Goal: Task Accomplishment & Management: Manage account settings

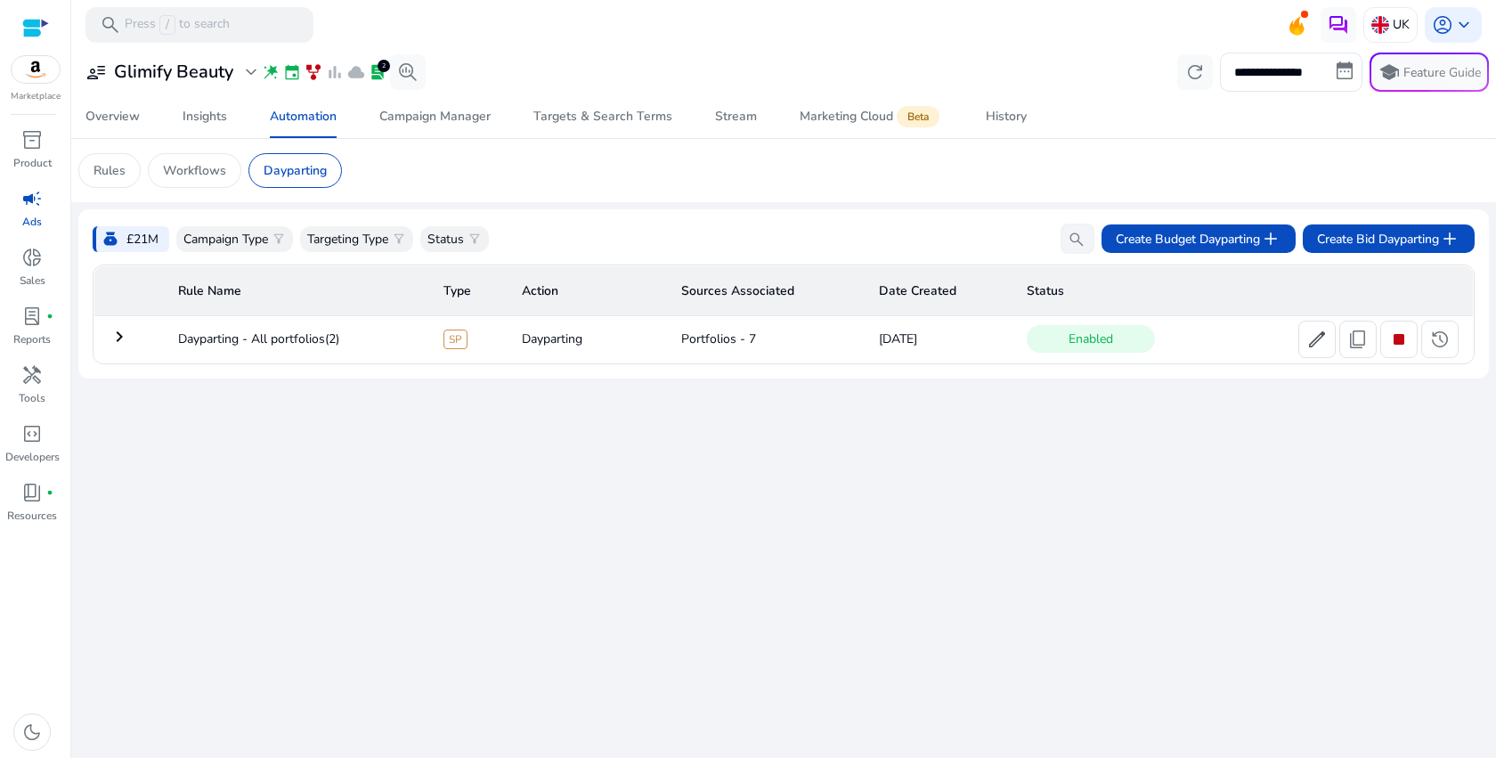
click at [138, 339] on td "keyboard_arrow_right" at bounding box center [129, 339] width 70 height 46
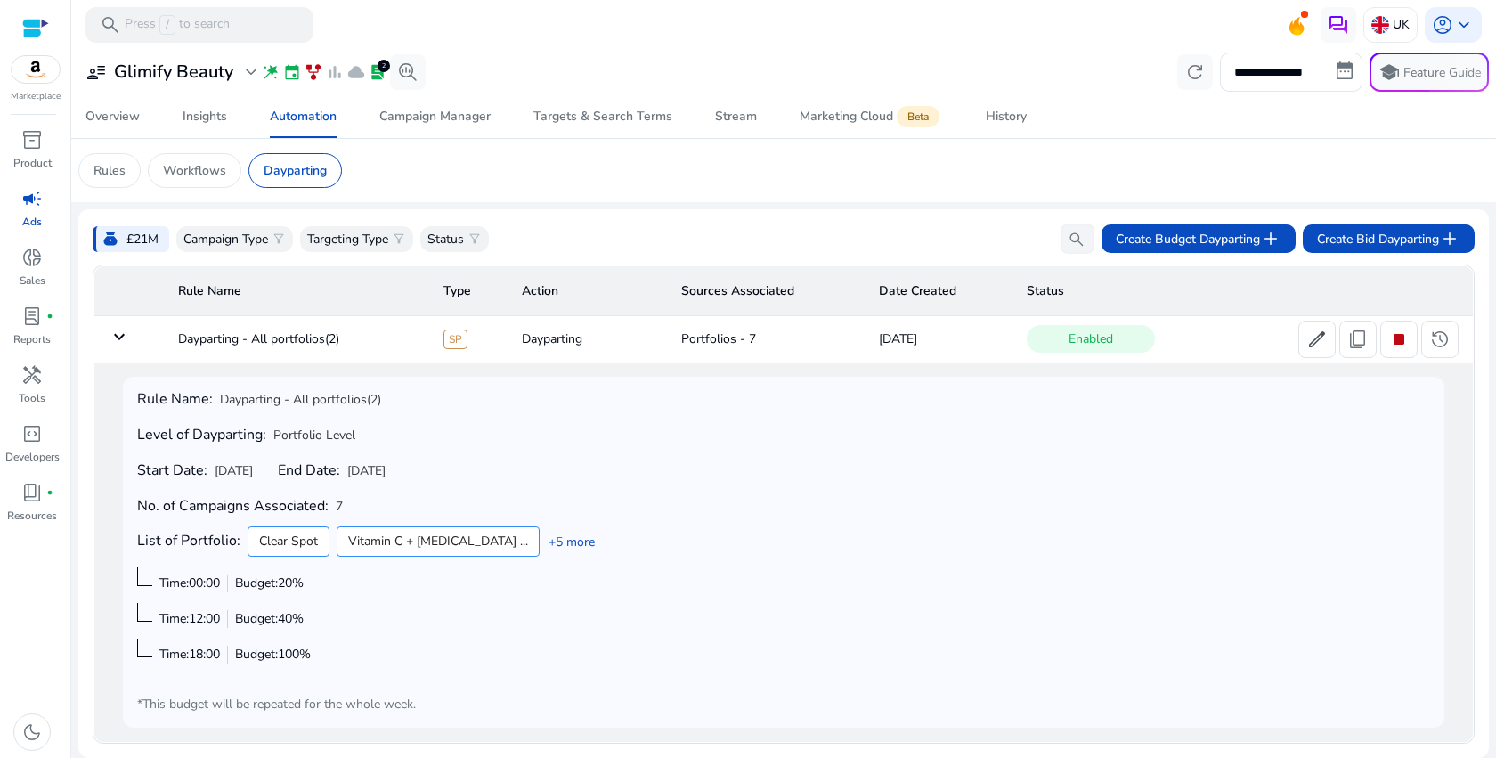
click at [138, 339] on td "keyboard_arrow_down" at bounding box center [129, 339] width 70 height 46
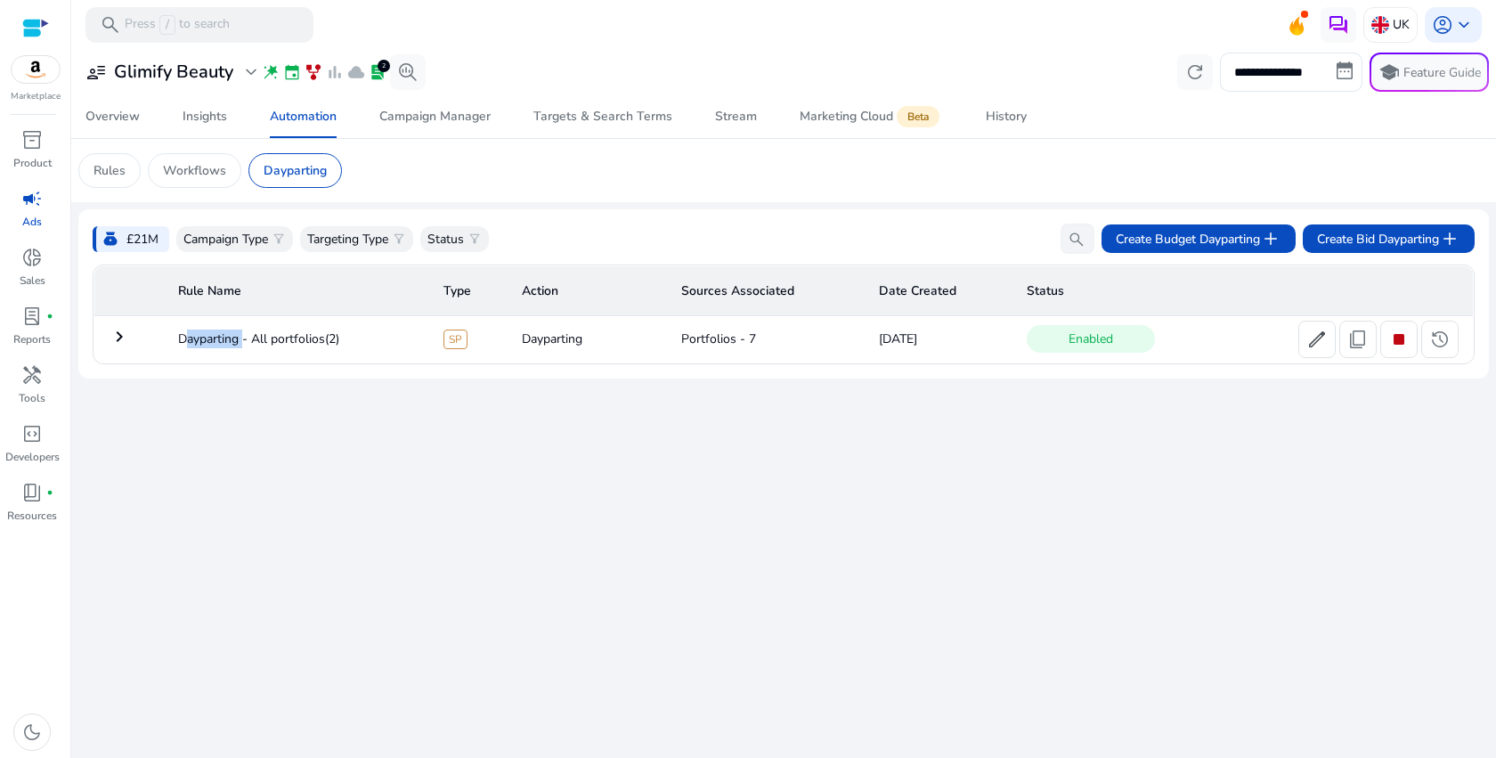
click at [138, 339] on td "keyboard_arrow_right" at bounding box center [129, 339] width 70 height 46
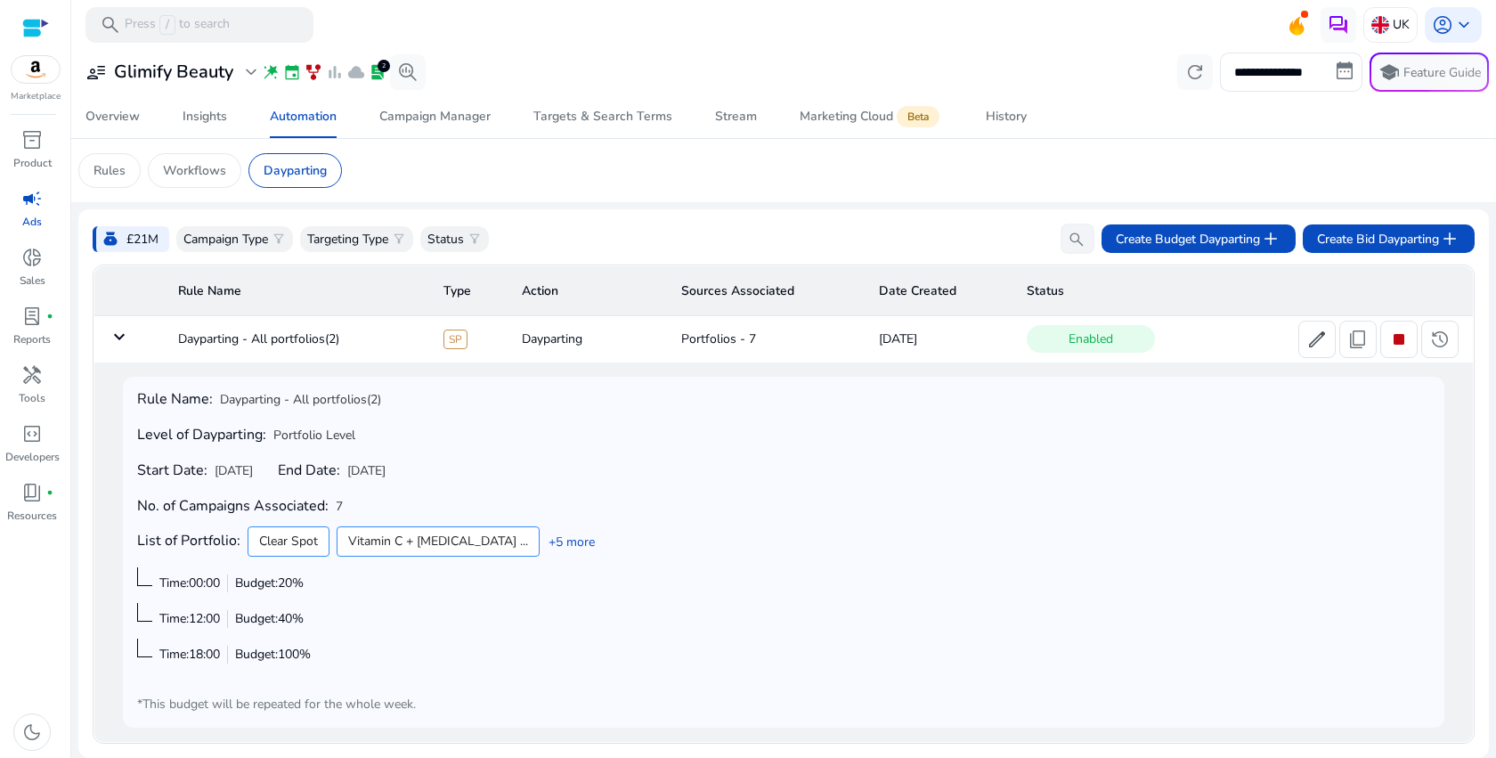
click at [138, 339] on td "keyboard_arrow_down" at bounding box center [129, 339] width 70 height 46
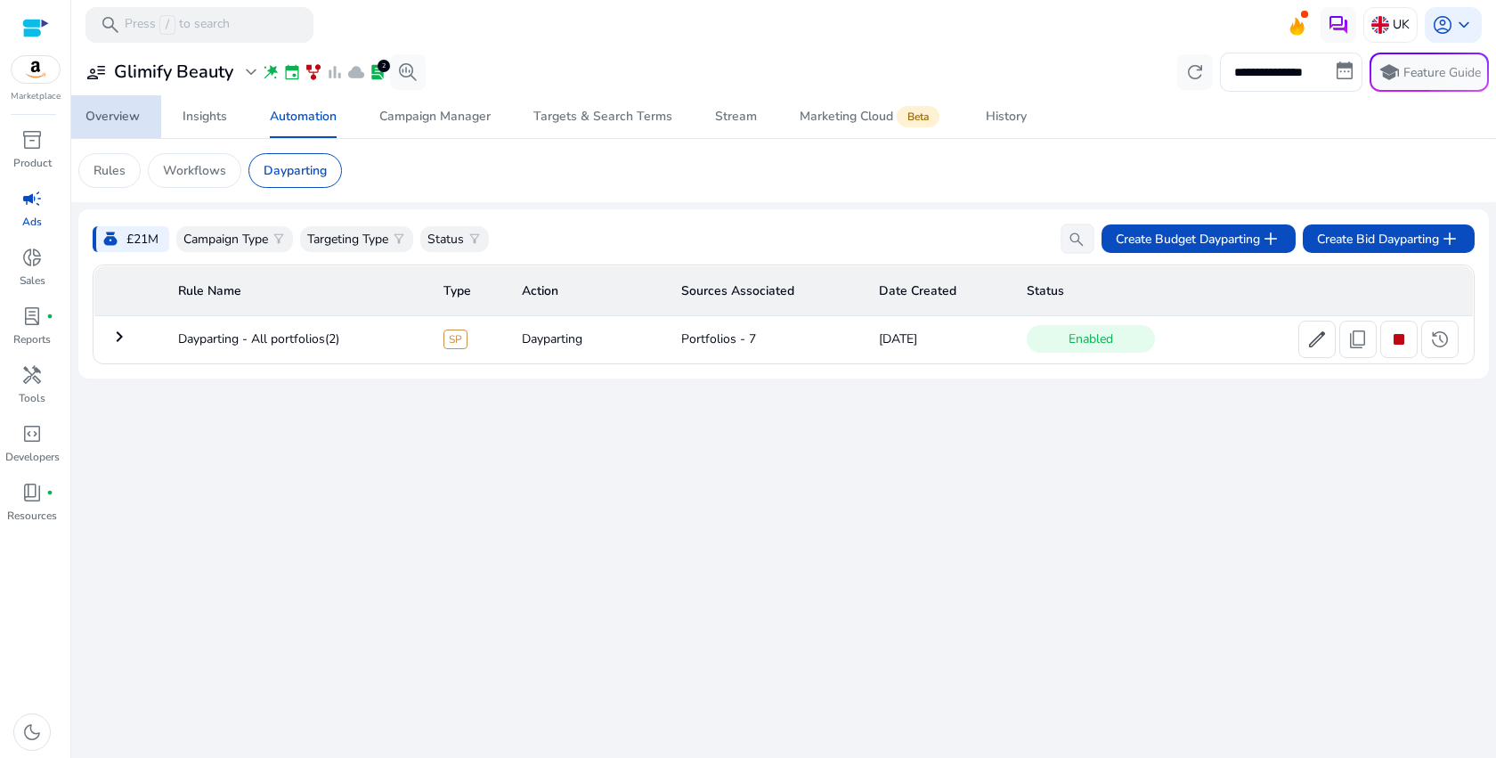
click at [130, 117] on div "Overview" at bounding box center [112, 116] width 54 height 12
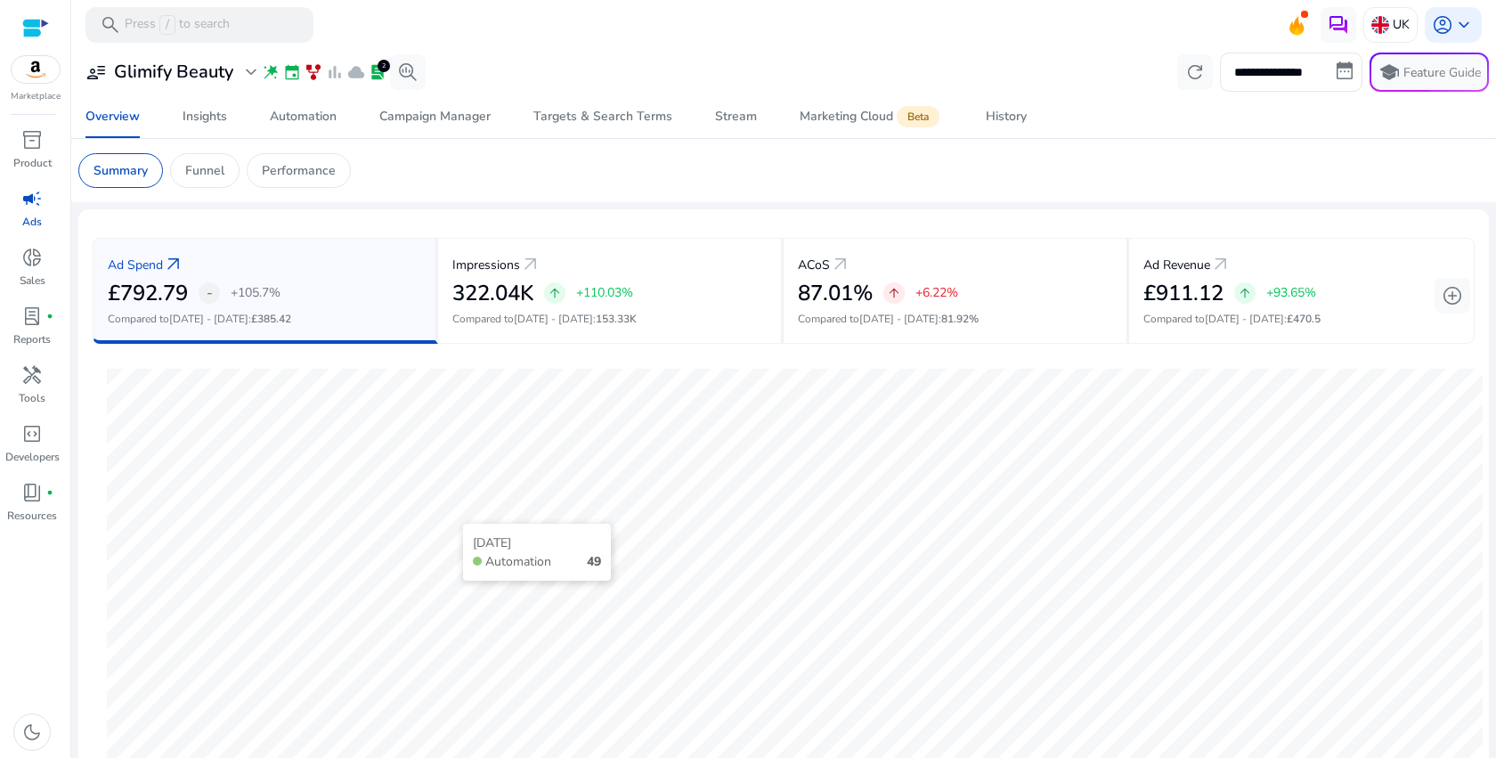
scroll to position [488, 0]
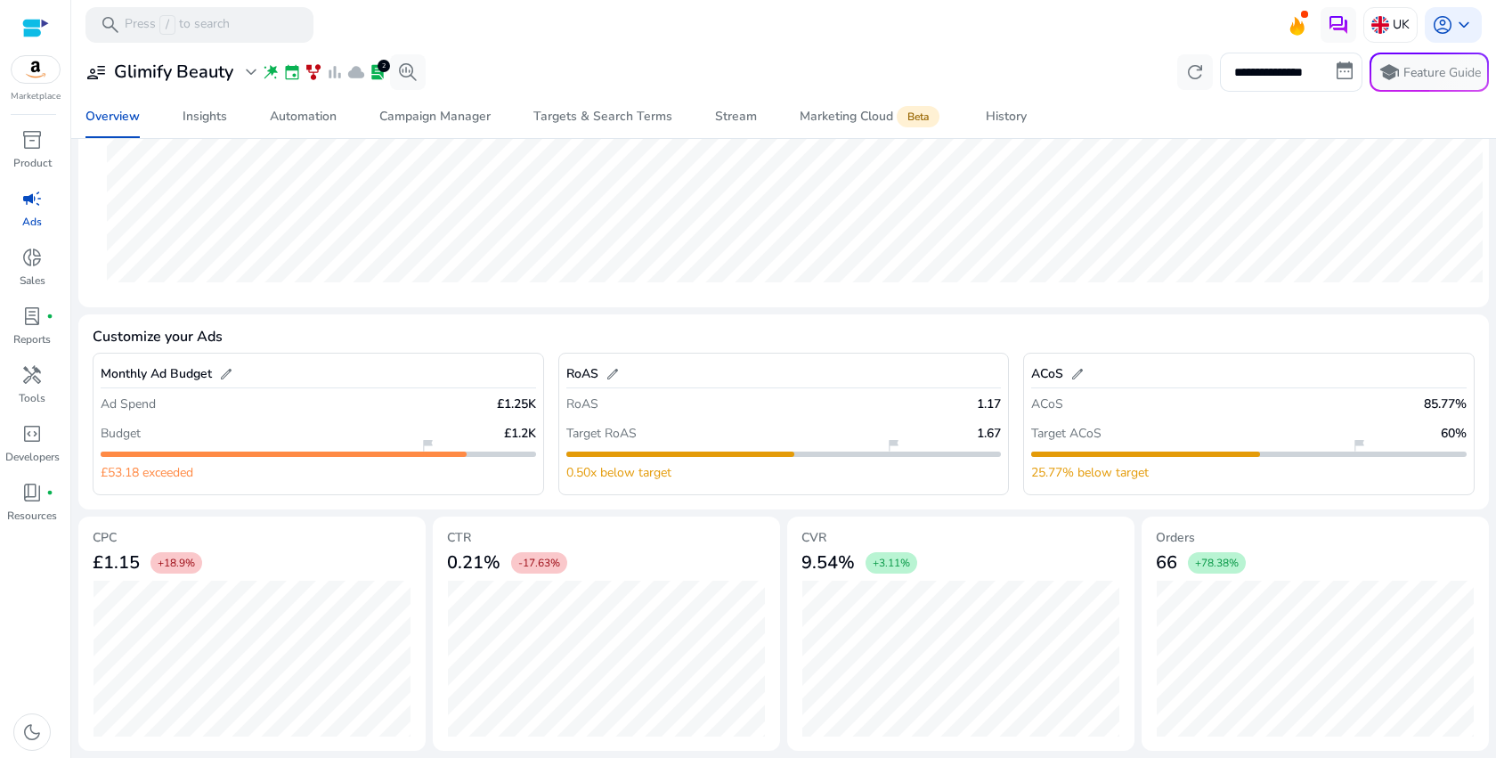
click at [1194, 455] on div "flag_2" at bounding box center [1145, 453] width 228 height 5
click at [1352, 451] on span "flag_2" at bounding box center [1359, 445] width 14 height 14
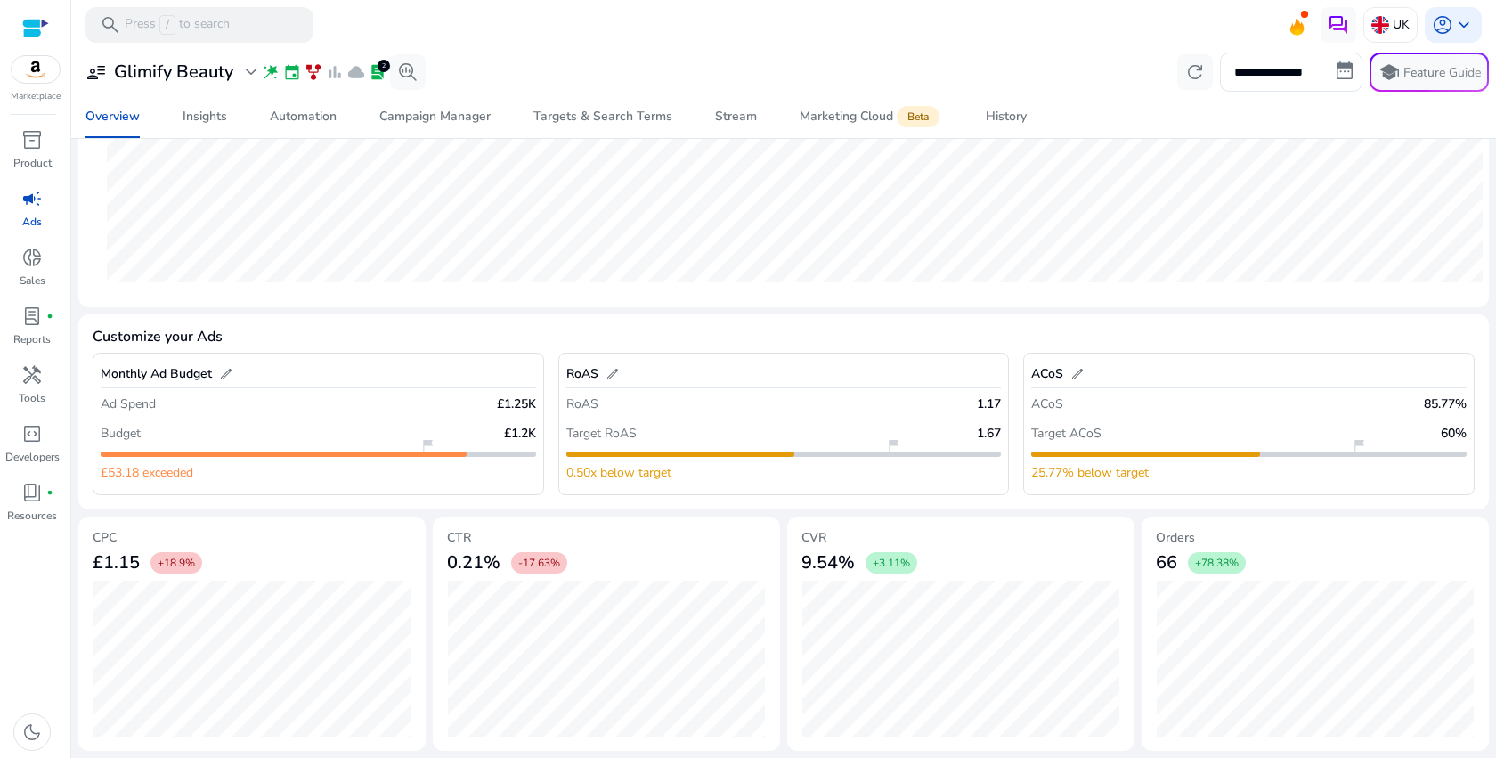
click at [1352, 445] on span "flag_2" at bounding box center [1359, 445] width 14 height 14
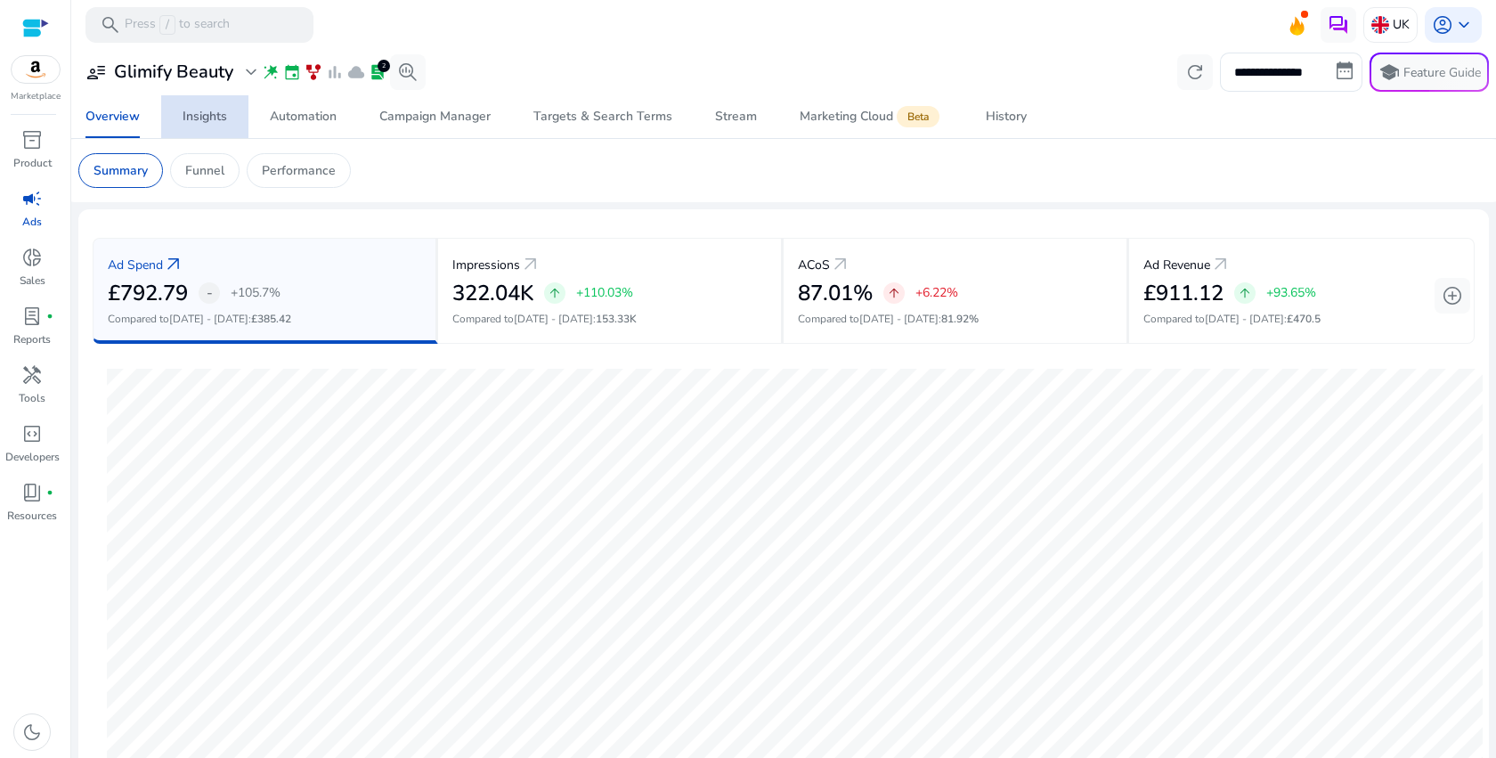
click at [215, 119] on div "Insights" at bounding box center [205, 116] width 45 height 12
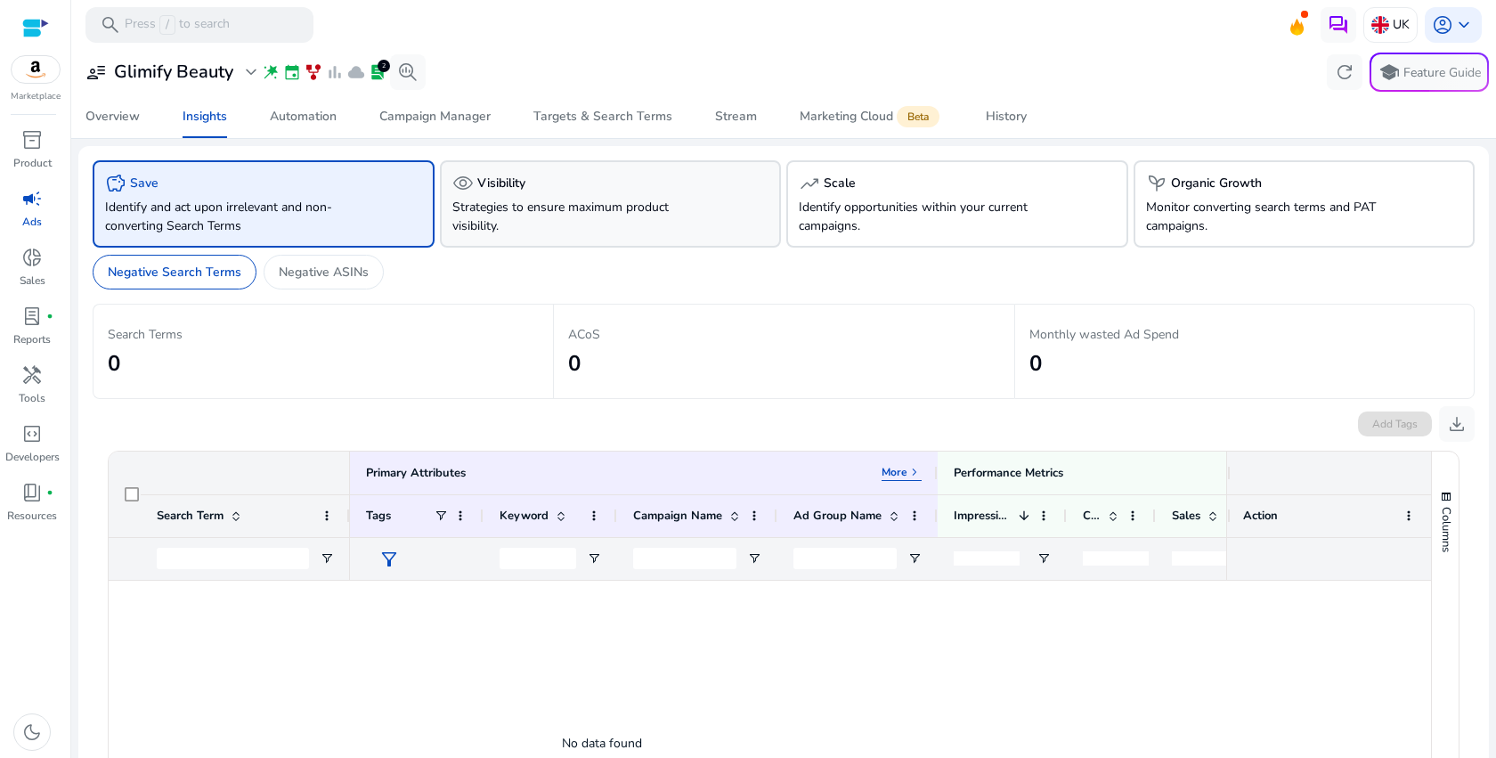
click at [506, 217] on p "Strategies to ensure maximum product visibility." at bounding box center [584, 216] width 264 height 37
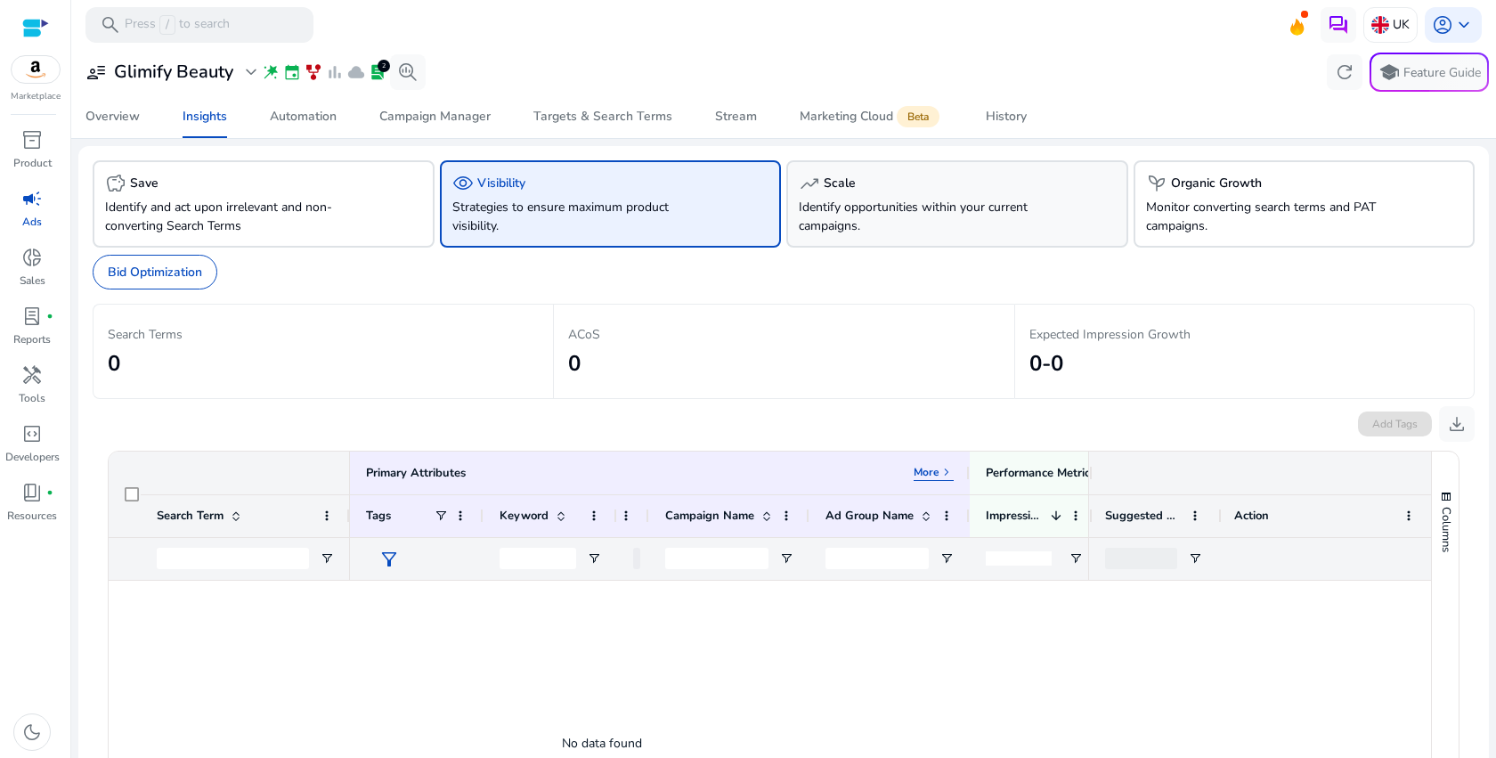
click at [1008, 196] on div "trending_up Scale Identify opportunities within your current campaigns." at bounding box center [957, 203] width 342 height 87
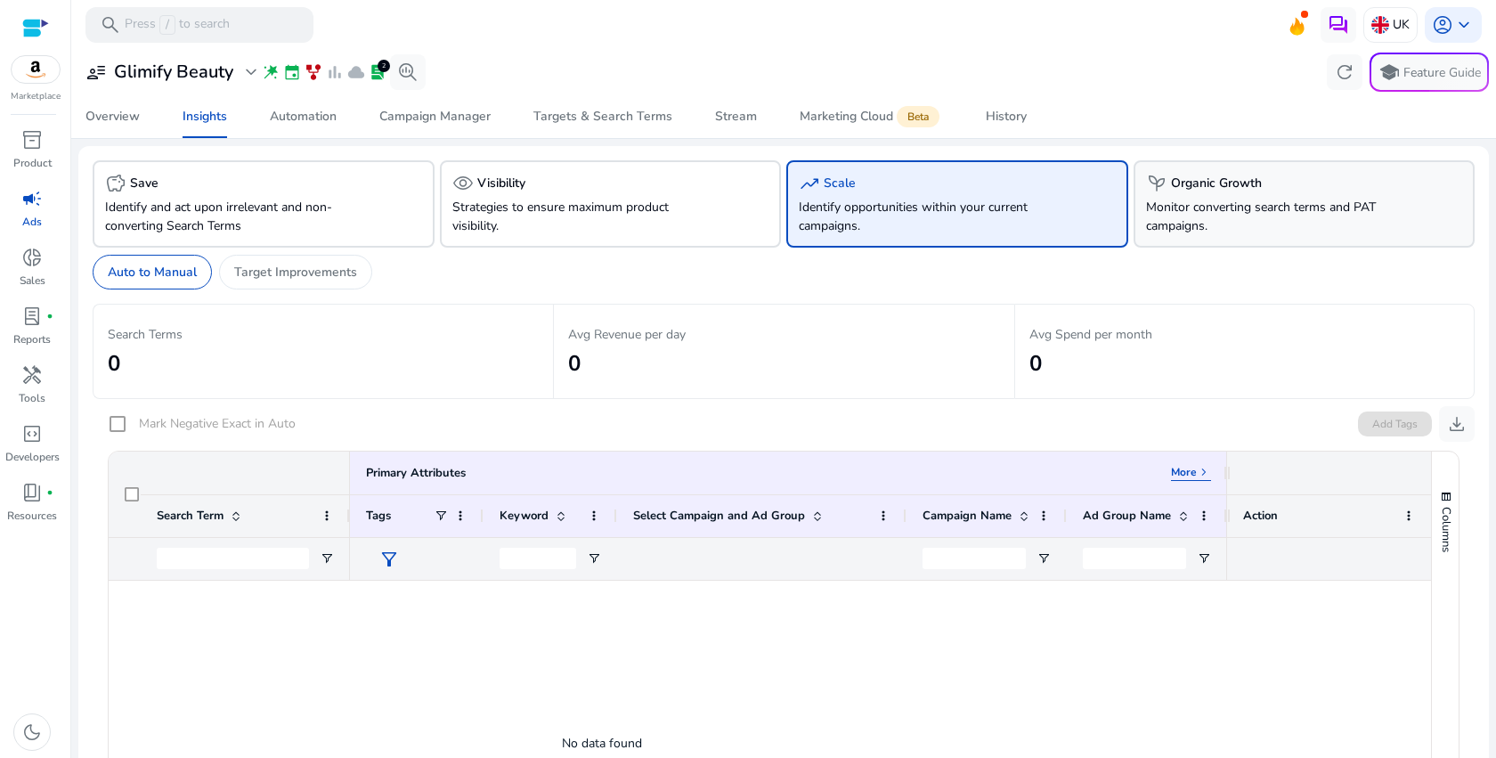
click at [1223, 182] on h5 "Organic Growth" at bounding box center [1216, 183] width 91 height 15
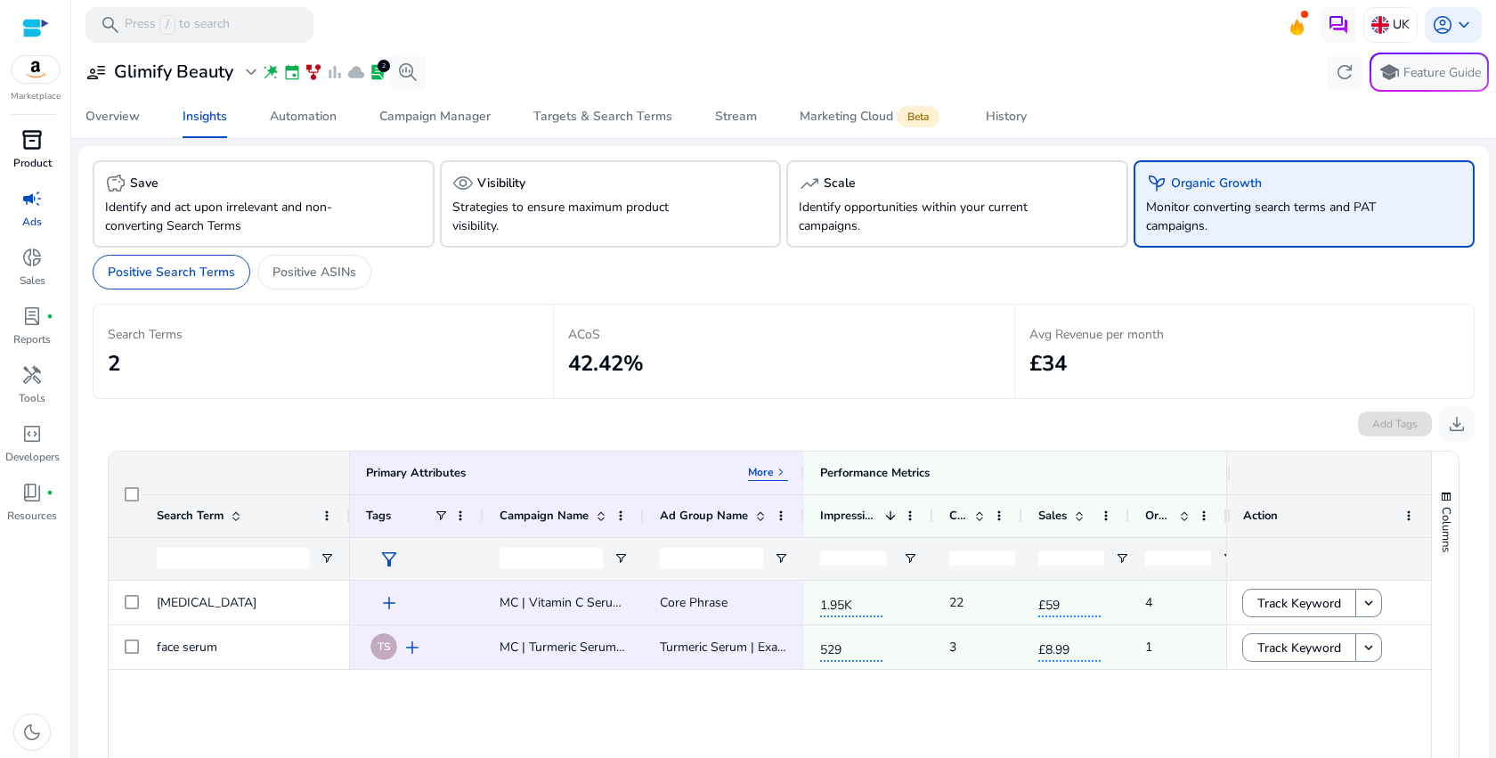
click at [39, 138] on span "inventory_2" at bounding box center [31, 139] width 21 height 21
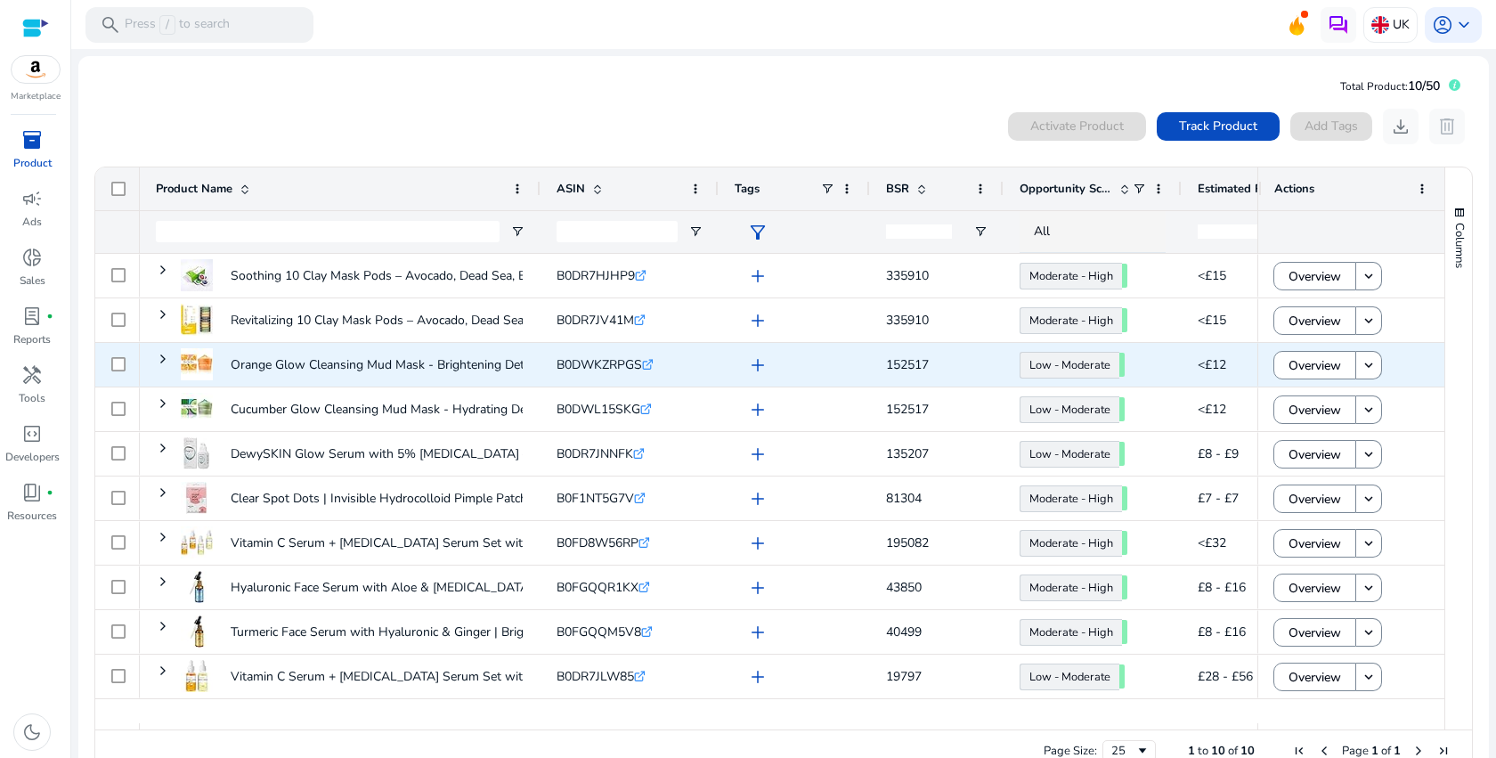
scroll to position [38, 0]
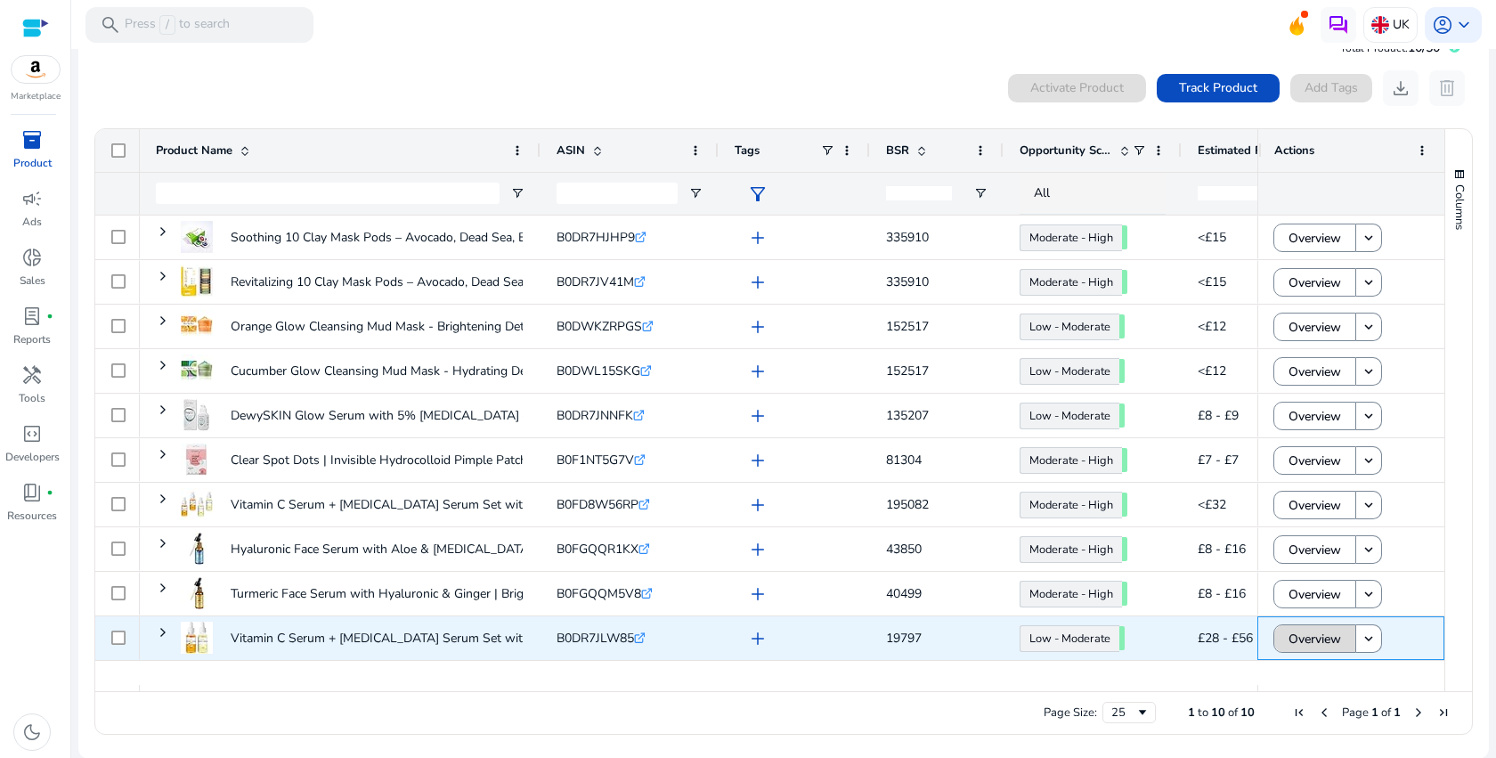
click at [1293, 634] on span "Overview" at bounding box center [1315, 639] width 53 height 37
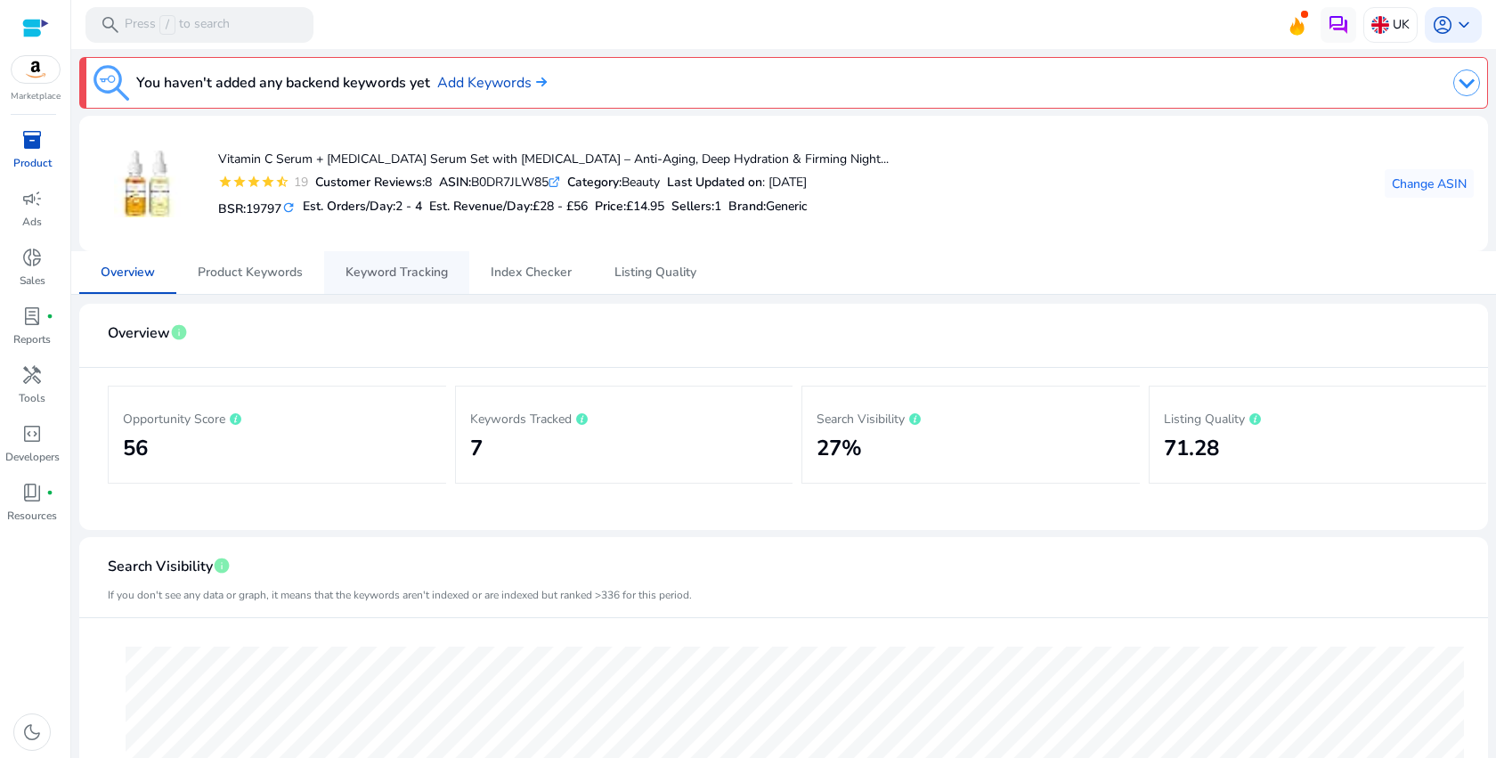
click at [382, 266] on span "Keyword Tracking" at bounding box center [397, 272] width 102 height 12
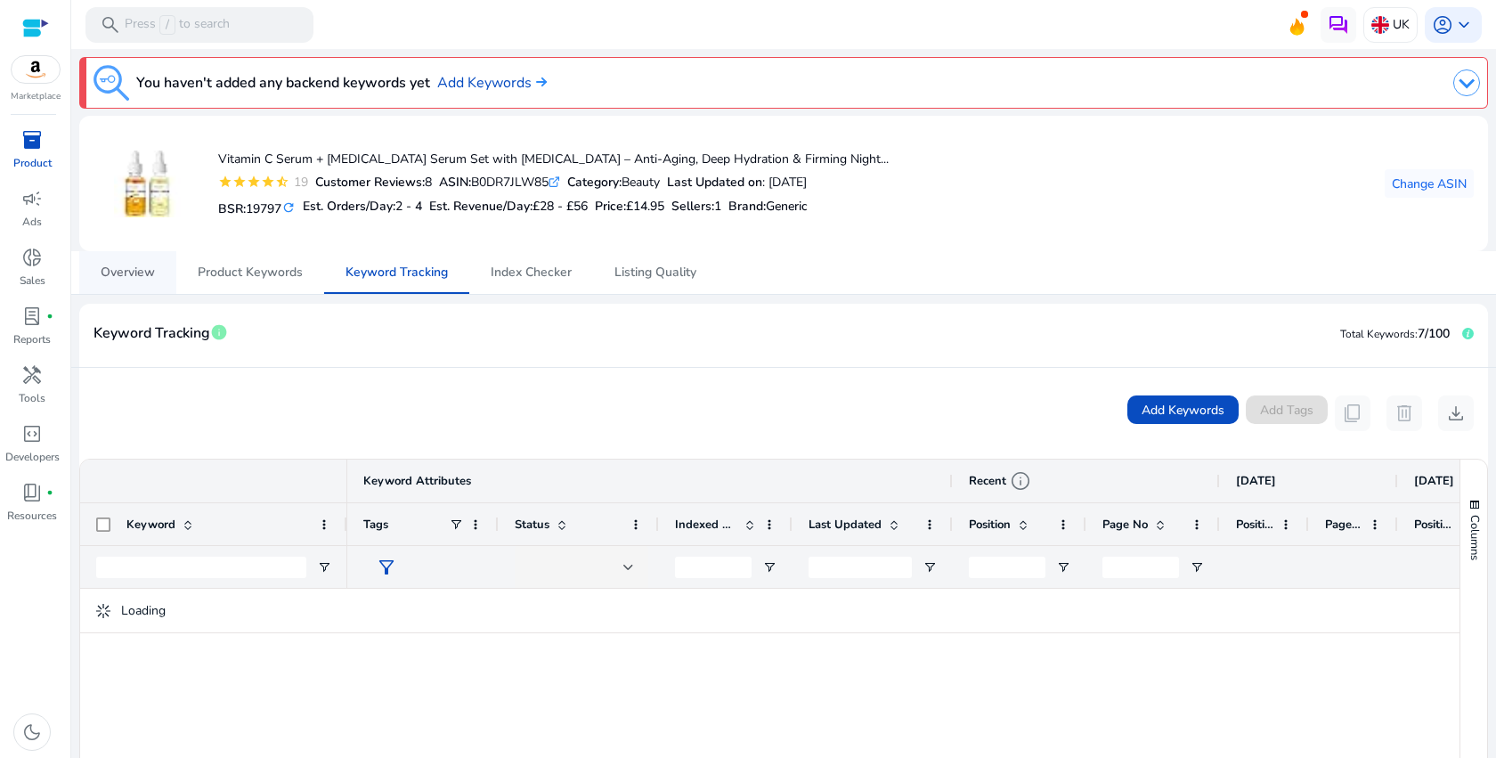
click at [134, 279] on span "Overview" at bounding box center [128, 272] width 54 height 12
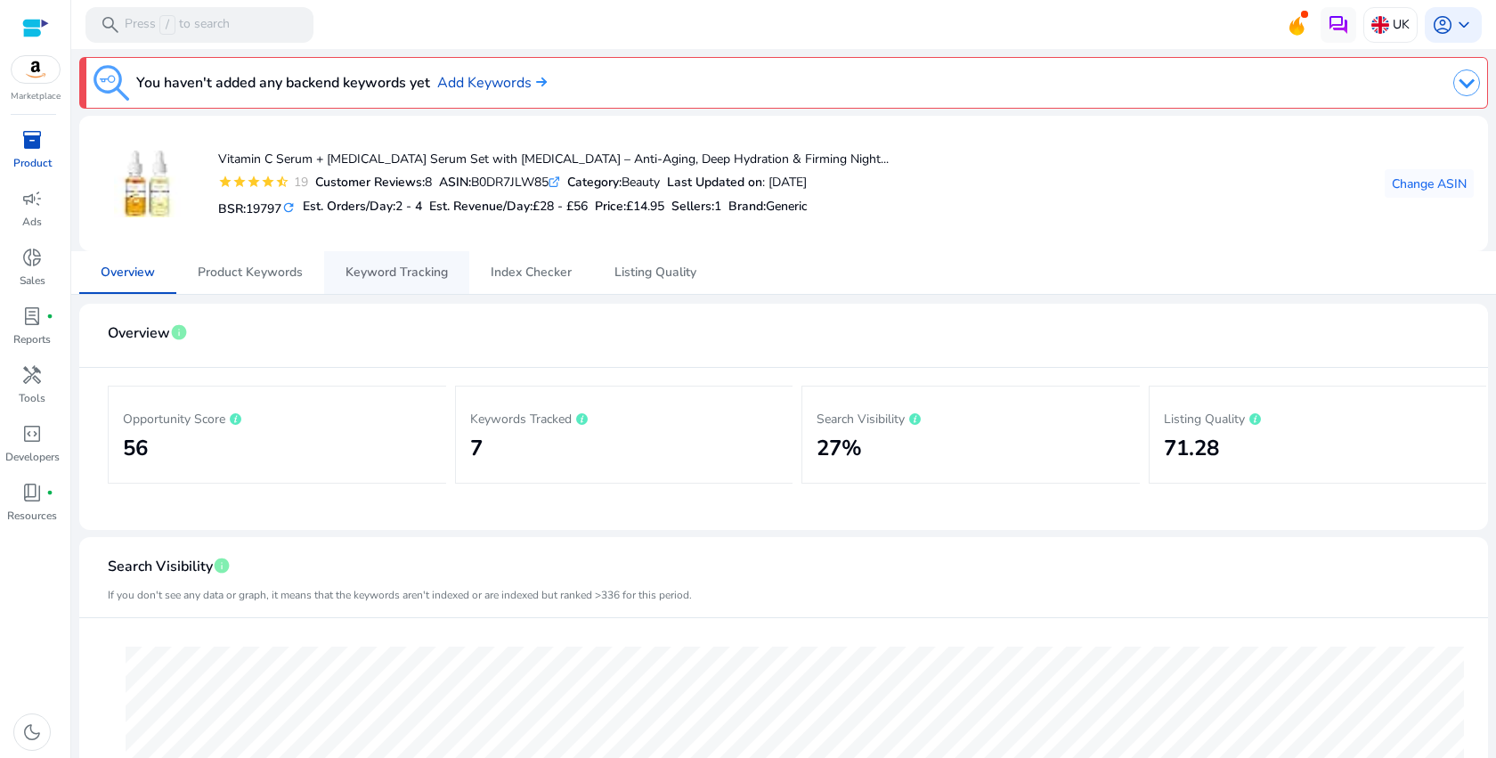
click at [394, 272] on span "Keyword Tracking" at bounding box center [397, 272] width 102 height 12
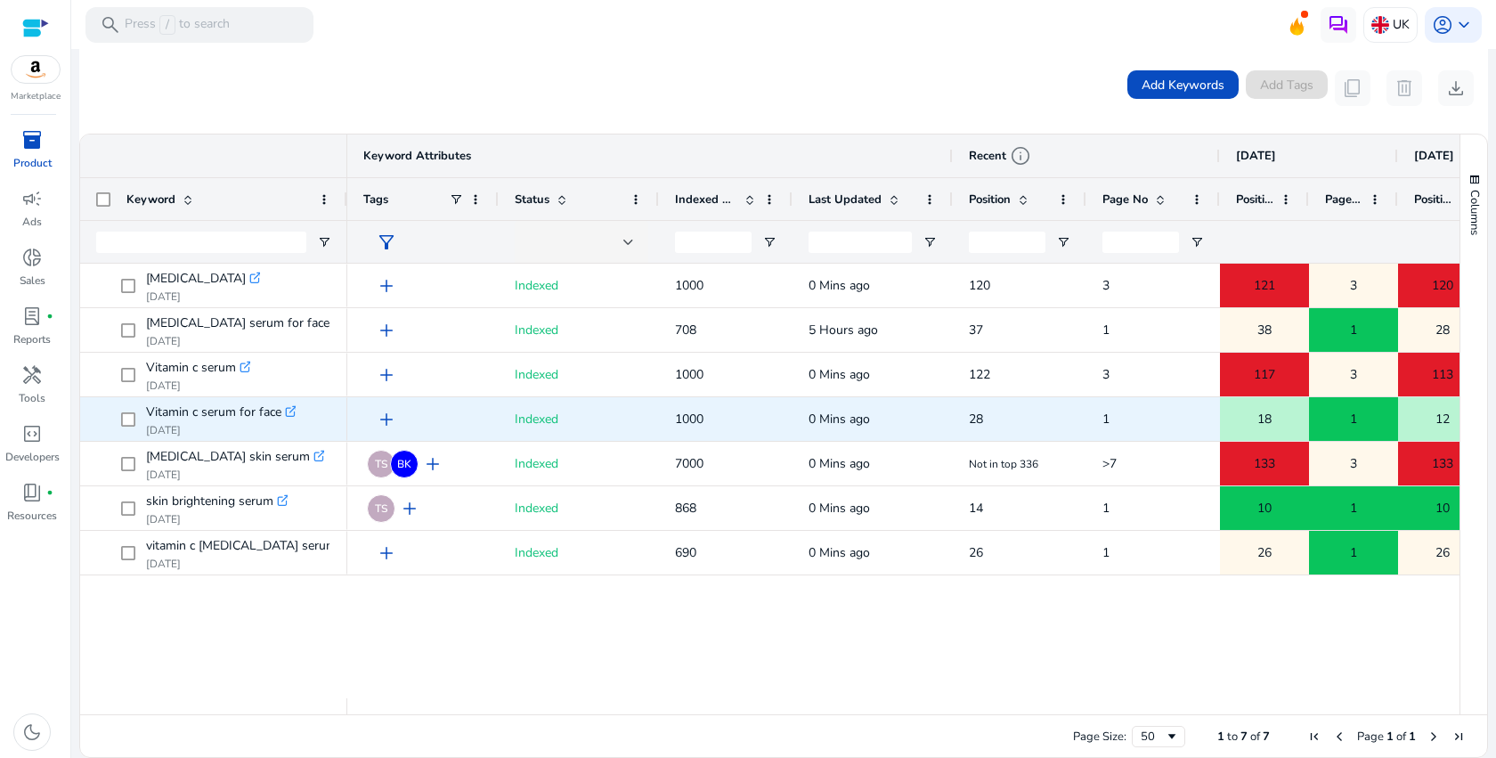
scroll to position [0, 437]
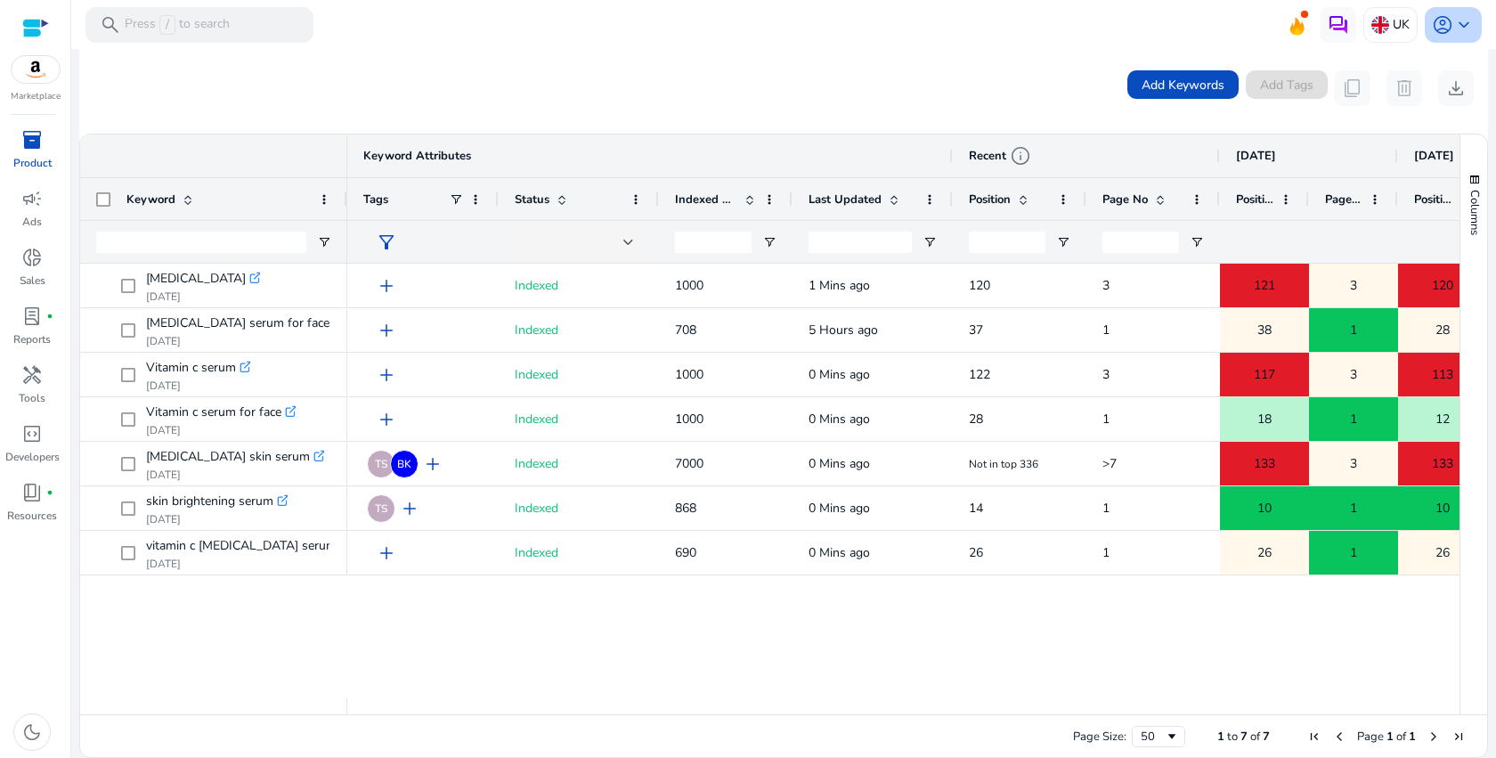
click at [1456, 21] on span "keyboard_arrow_down" at bounding box center [1463, 24] width 21 height 21
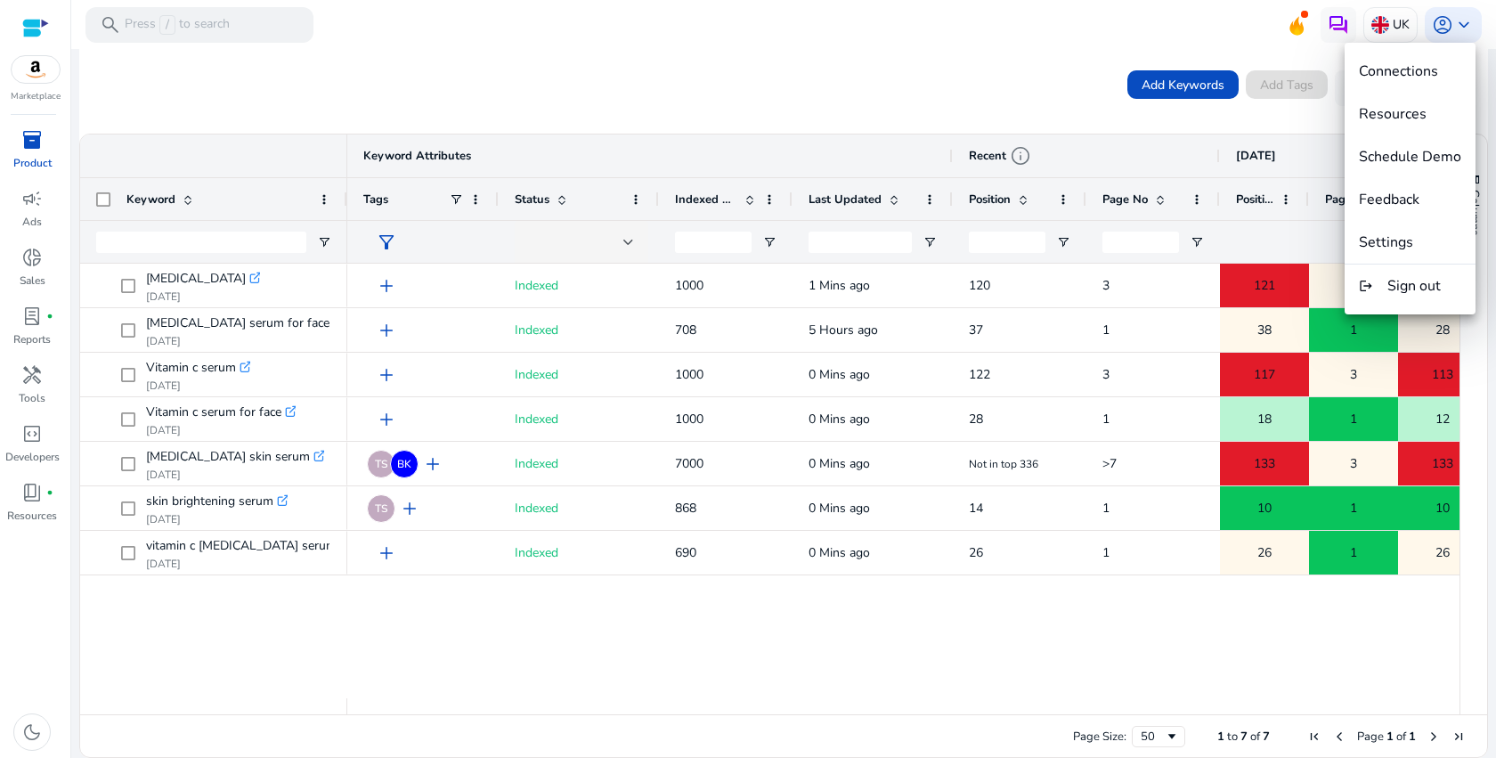
click at [1452, 246] on span "Settings" at bounding box center [1410, 242] width 102 height 20
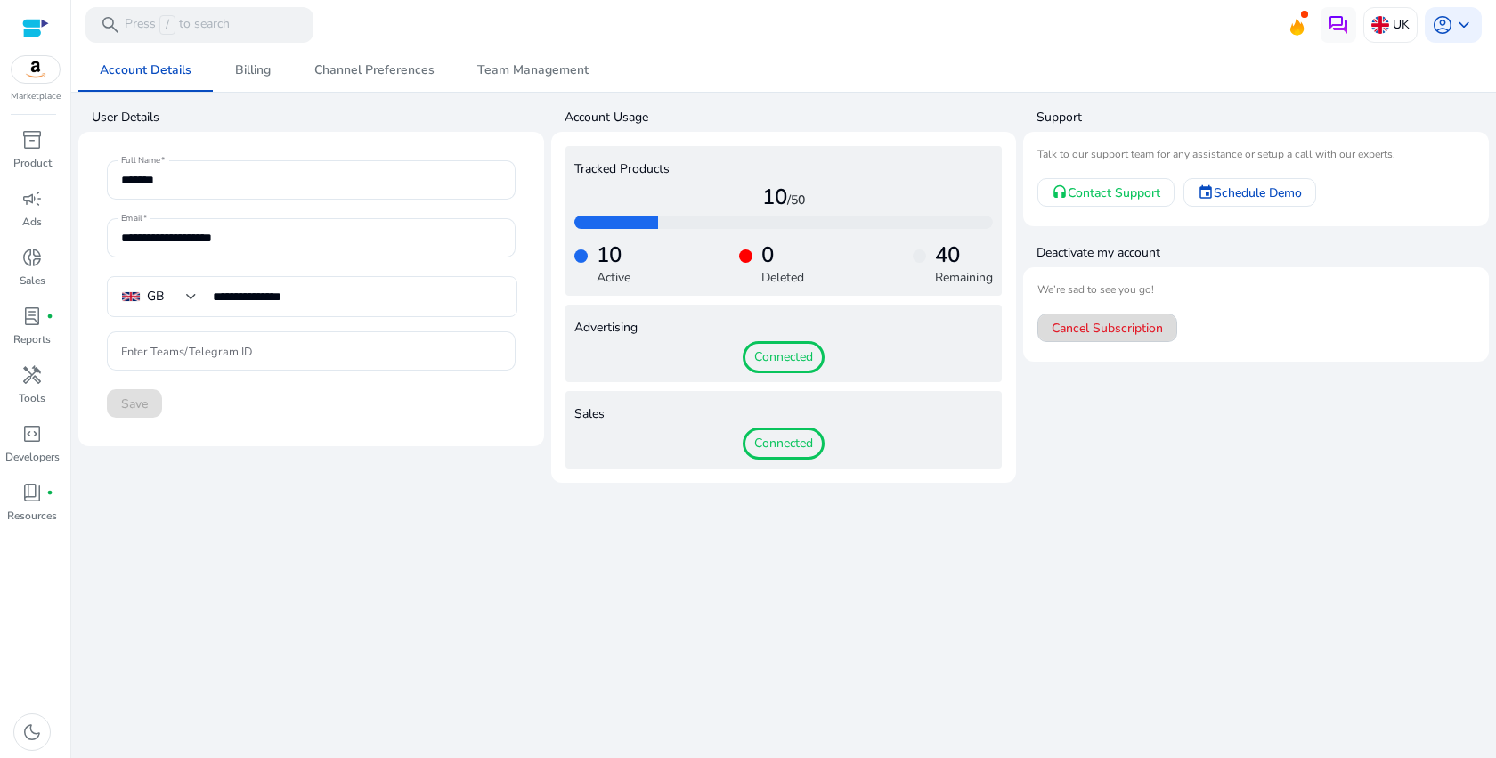
click at [1122, 306] on span at bounding box center [1107, 327] width 138 height 43
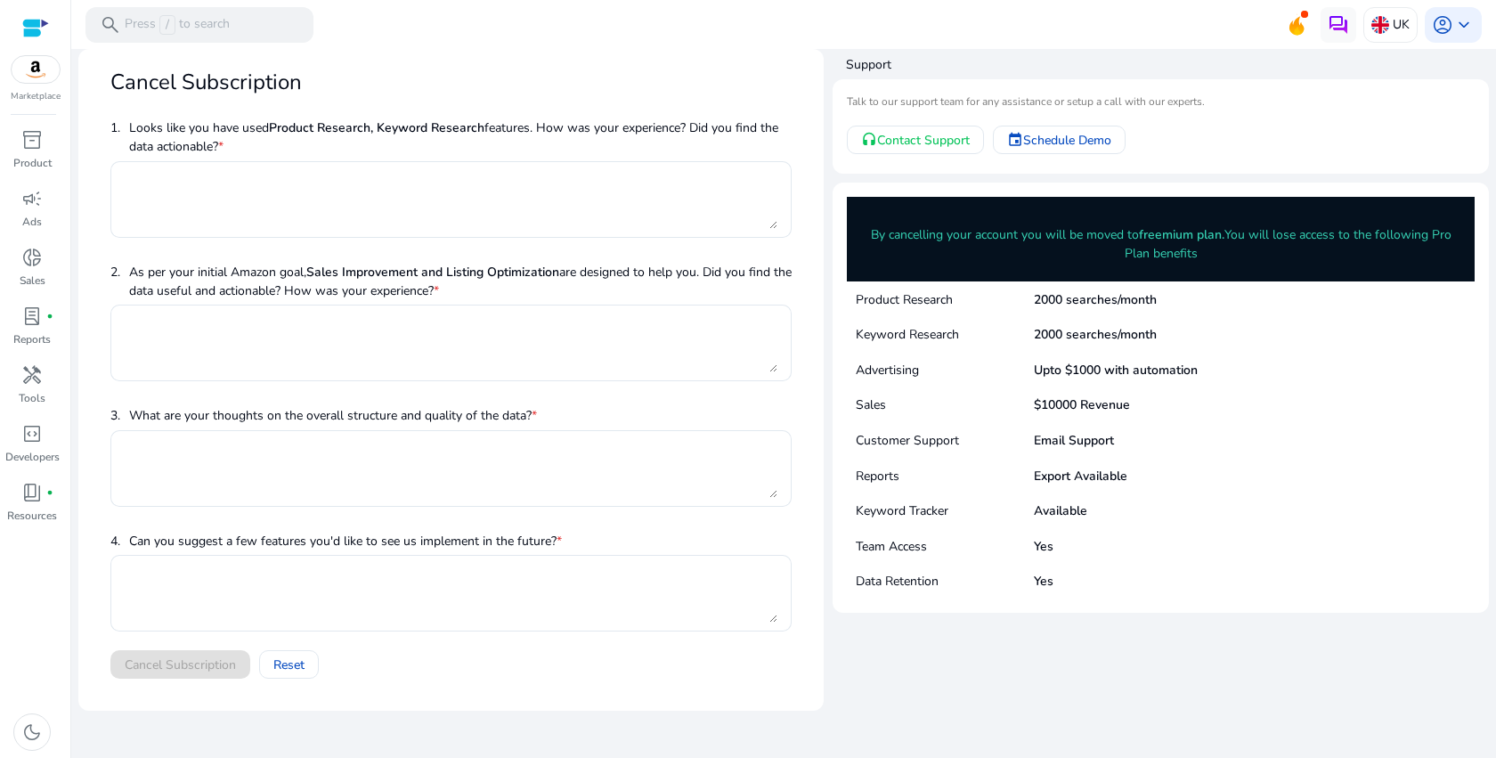
click at [1235, 244] on p "By cancelling your account you will be moved to freemium plan. You will lose ac…" at bounding box center [1160, 243] width 601 height 37
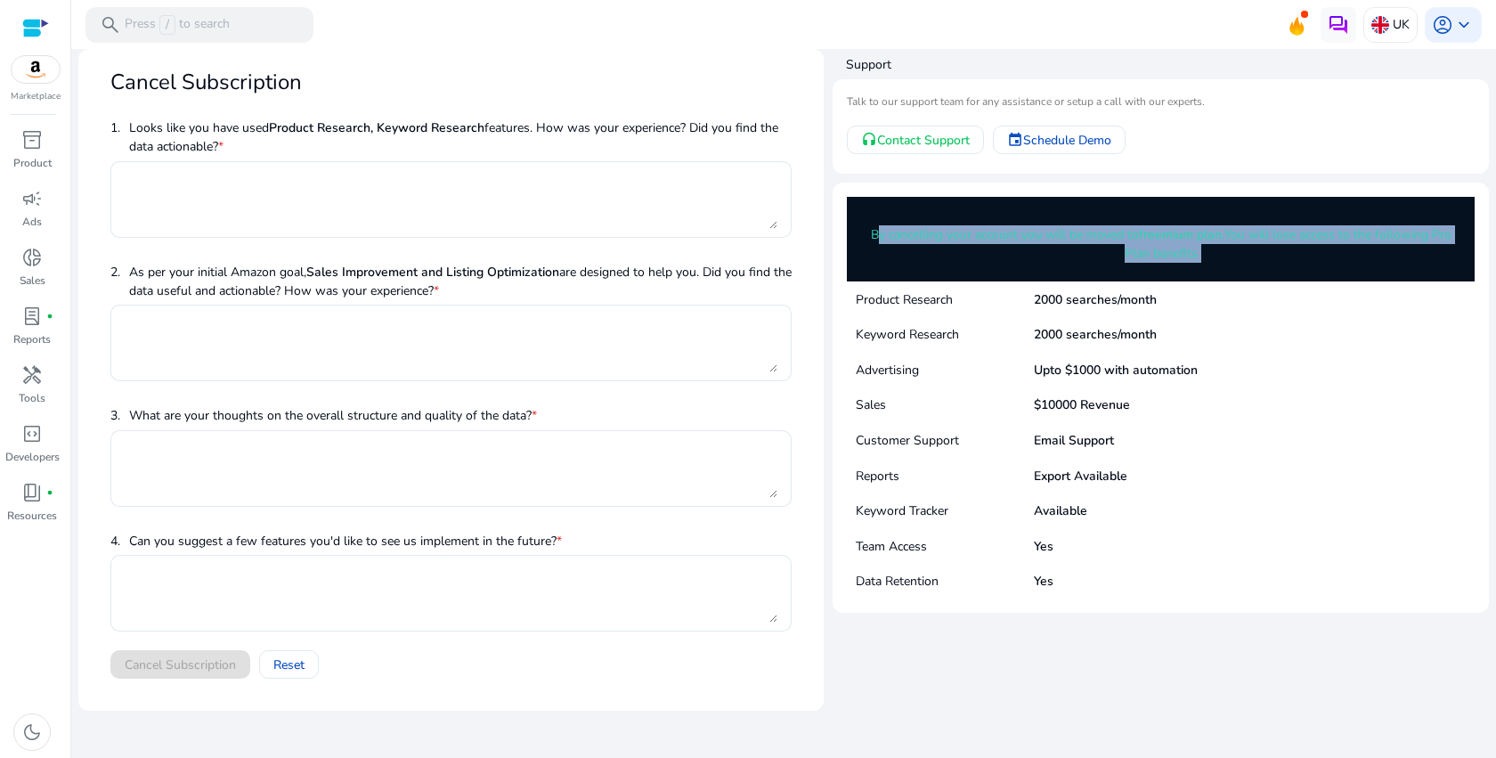
click at [1265, 273] on div "By cancelling your account you will be moved to freemium plan. You will lose ac…" at bounding box center [1161, 239] width 628 height 85
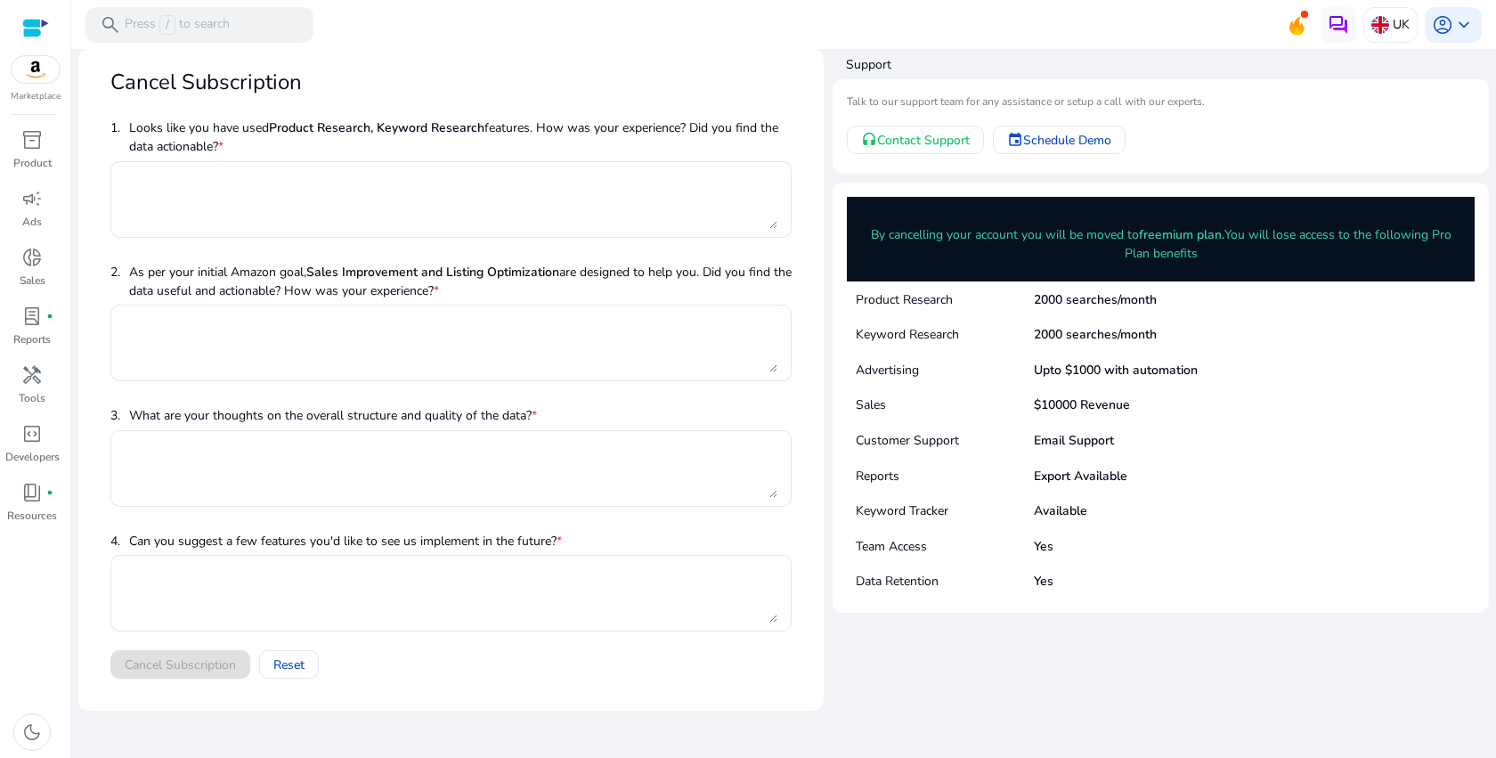
click at [1265, 273] on div "By cancelling your account you will be moved to freemium plan. You will lose ac…" at bounding box center [1161, 239] width 628 height 85
drag, startPoint x: 1028, startPoint y: 305, endPoint x: 1267, endPoint y: 291, distance: 239.9
click at [1266, 291] on div "Product Research 2000 searches/month" at bounding box center [1161, 299] width 628 height 36
click at [1078, 346] on div "Keyword Research 2000 searches/month" at bounding box center [1161, 334] width 628 height 36
click at [1090, 334] on p "2000 searches/month" at bounding box center [1095, 334] width 123 height 19
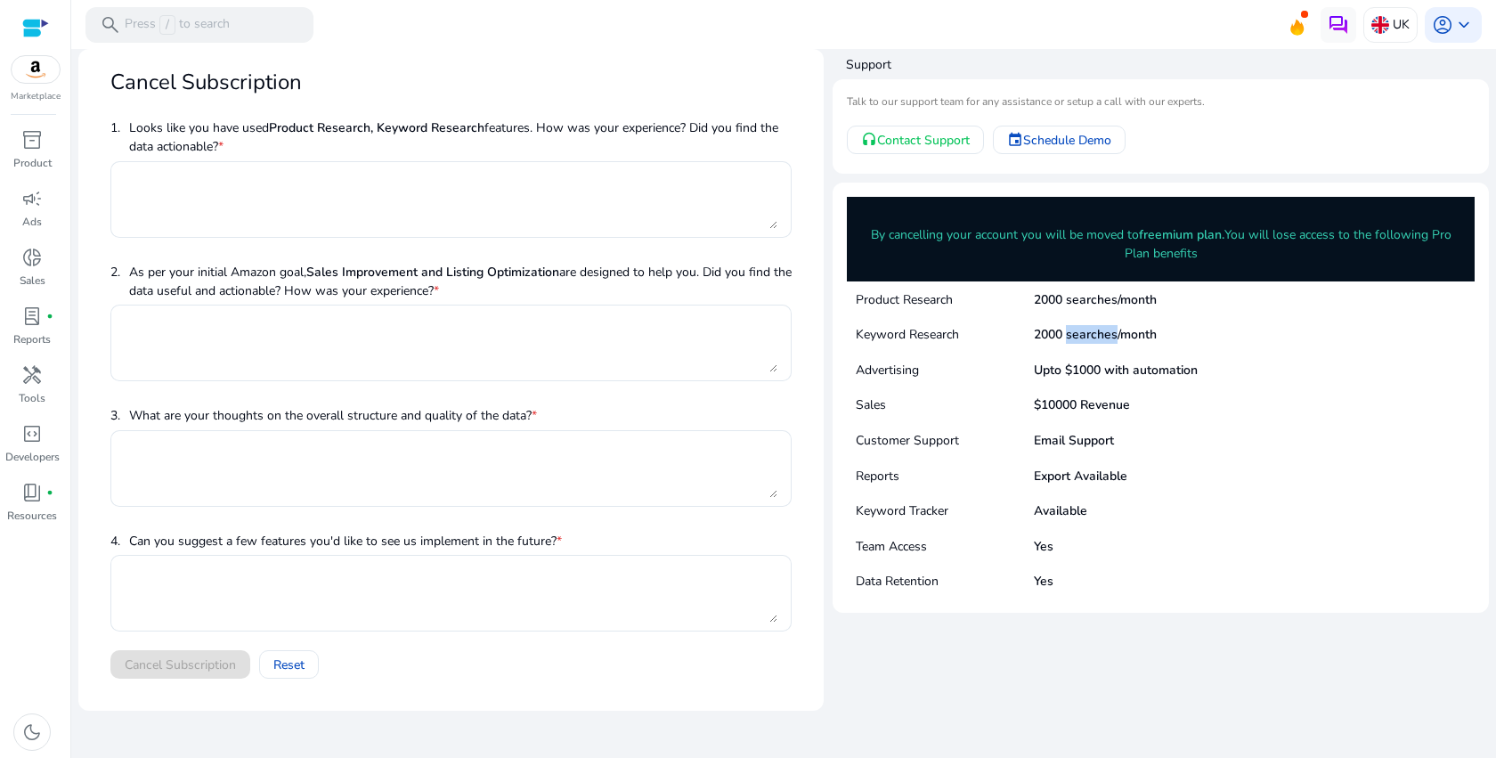
click at [1090, 334] on p "2000 searches/month" at bounding box center [1095, 334] width 123 height 19
click at [1093, 362] on p "Upto $1000 with automation" at bounding box center [1116, 370] width 164 height 19
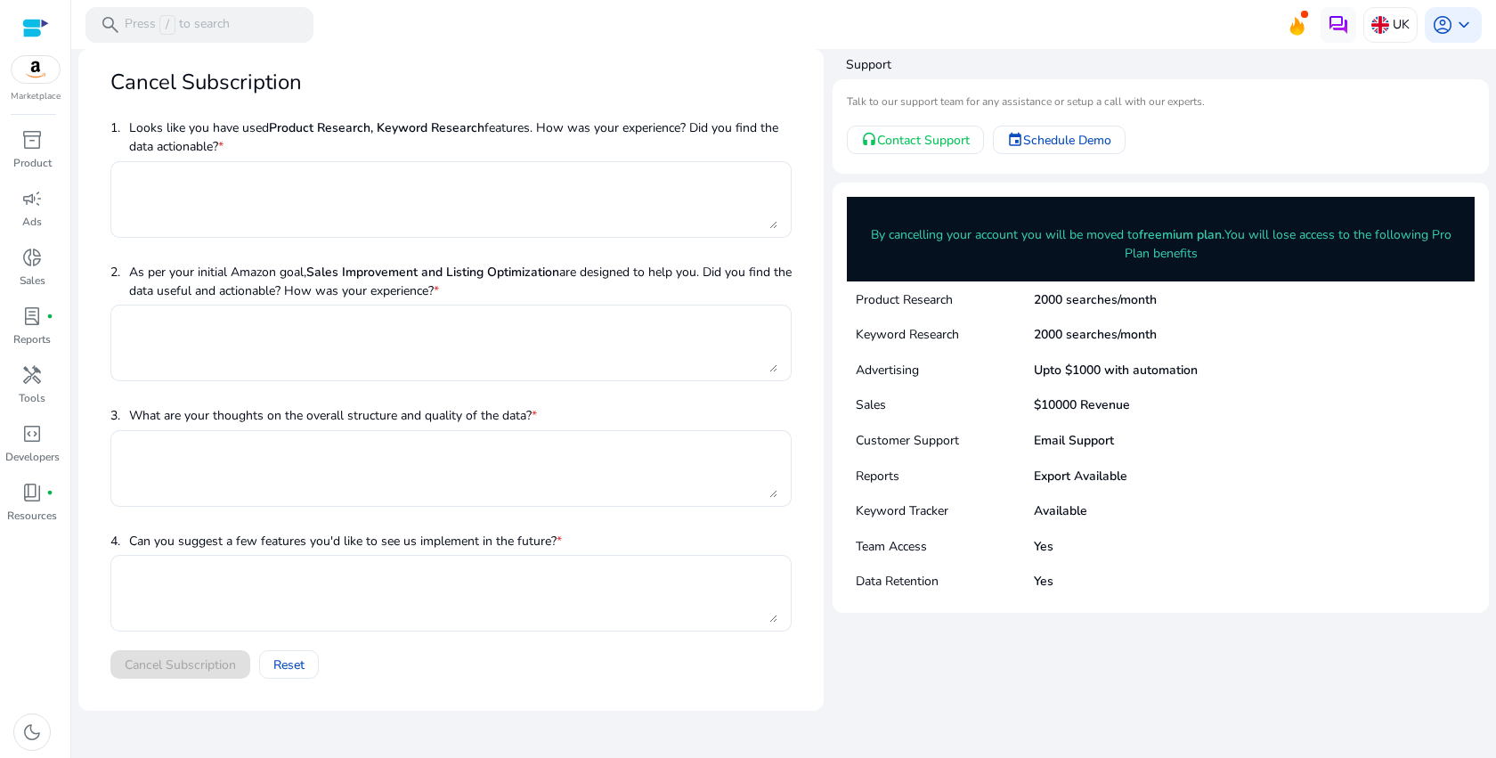
click at [1100, 407] on p "$10000 Revenue" at bounding box center [1082, 404] width 96 height 19
click at [1084, 439] on p "Email Support" at bounding box center [1074, 440] width 80 height 19
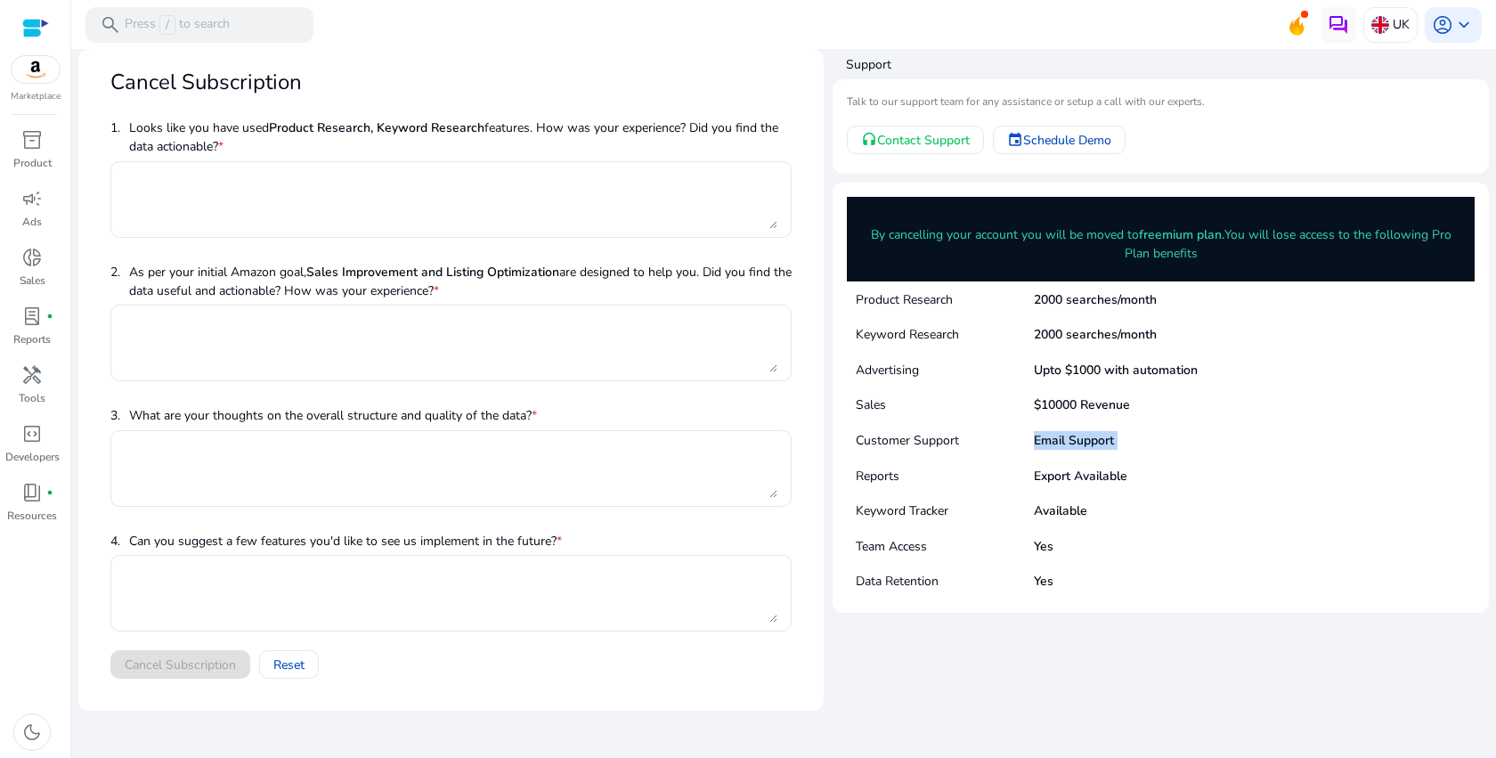
click at [1084, 439] on p "Email Support" at bounding box center [1074, 440] width 80 height 19
click at [1244, 490] on div "Reports Export Available" at bounding box center [1161, 476] width 628 height 36
click at [1101, 484] on p "Export Available" at bounding box center [1081, 476] width 94 height 19
click at [1103, 469] on p "Export Available" at bounding box center [1081, 476] width 94 height 19
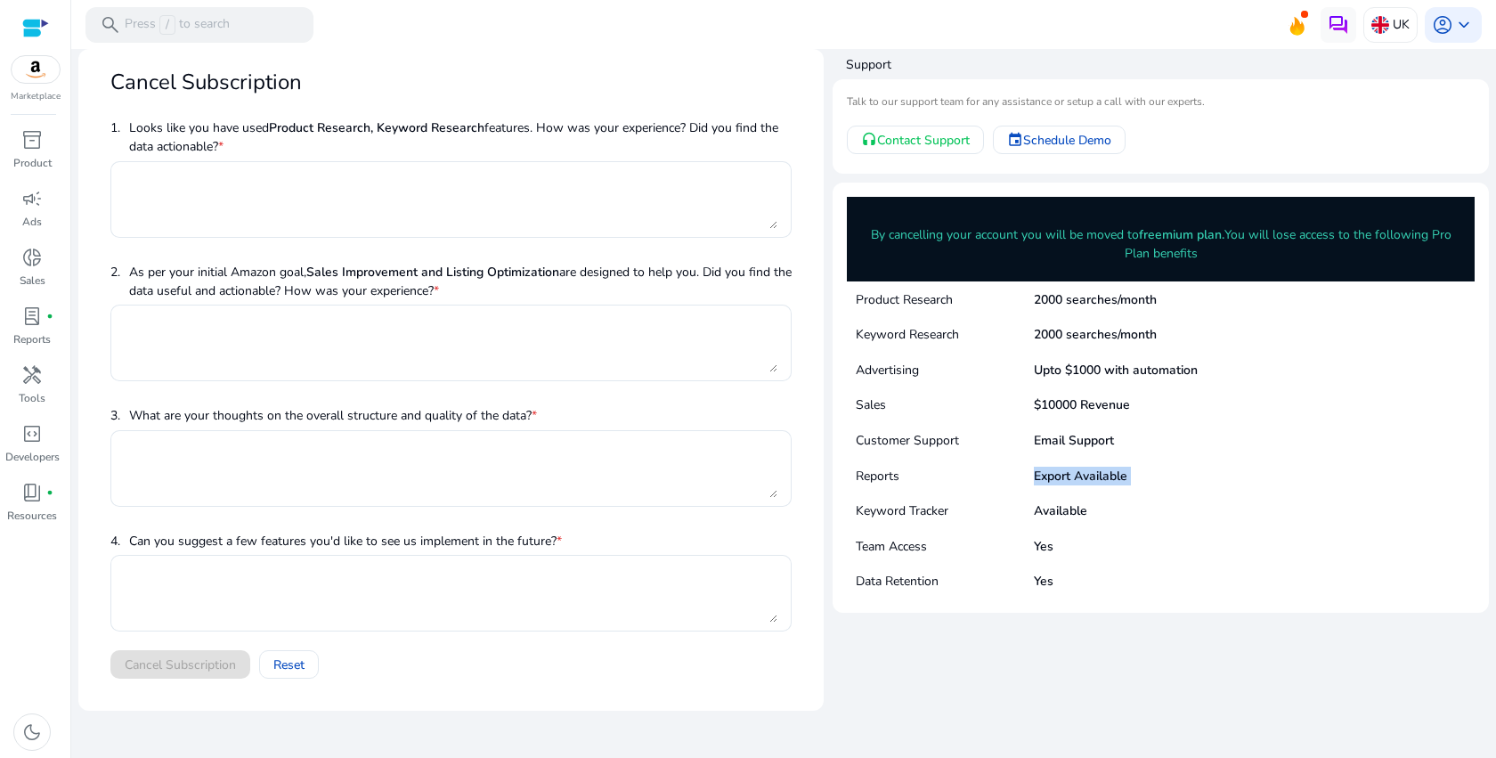
click at [1103, 469] on p "Export Available" at bounding box center [1081, 476] width 94 height 19
